Goal: Navigation & Orientation: Find specific page/section

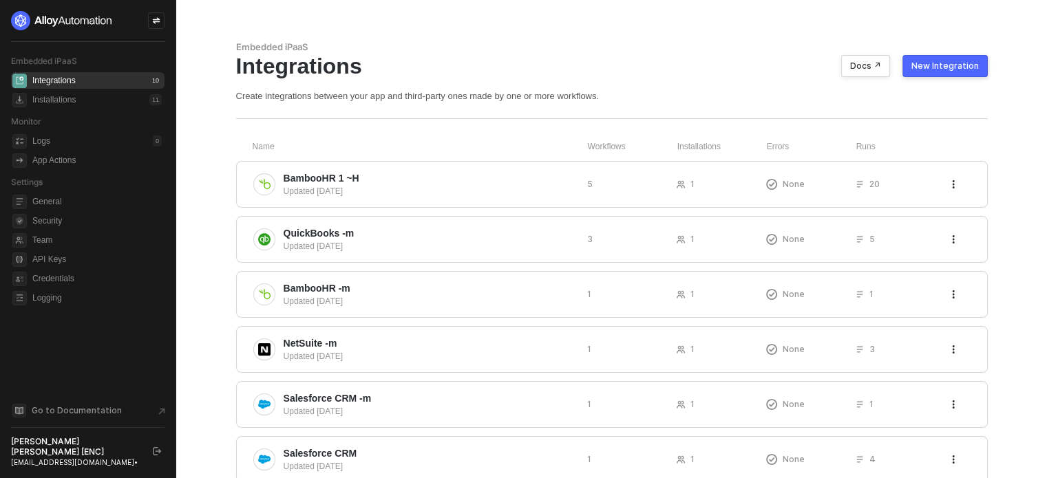
click at [44, 169] on ul "Logs 0 App Actions" at bounding box center [87, 150] width 153 height 41
click at [45, 162] on div "App Actions" at bounding box center [53, 161] width 43 height 12
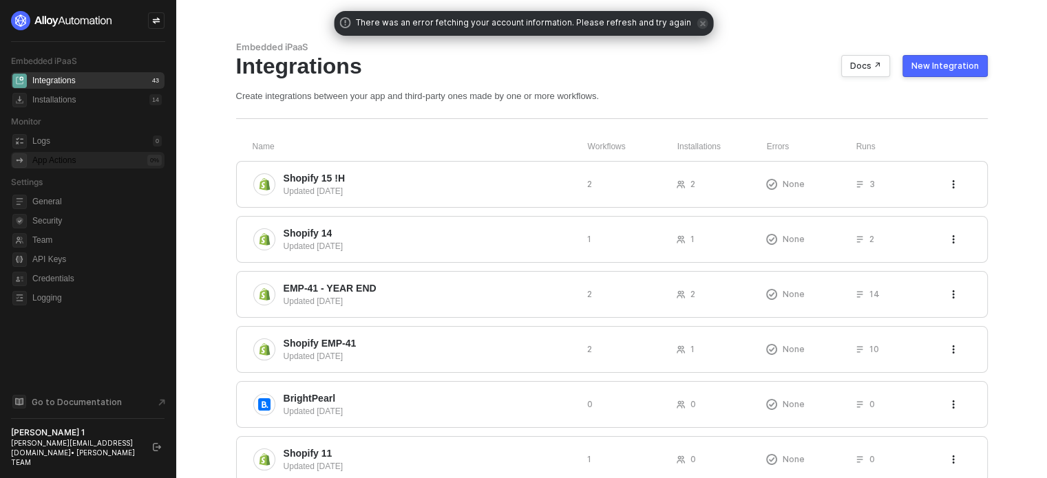
click at [47, 161] on div "App Actions" at bounding box center [53, 161] width 43 height 12
